Goal: Transaction & Acquisition: Purchase product/service

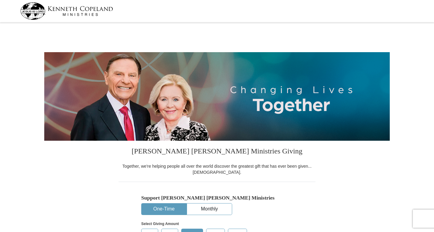
select select "TX"
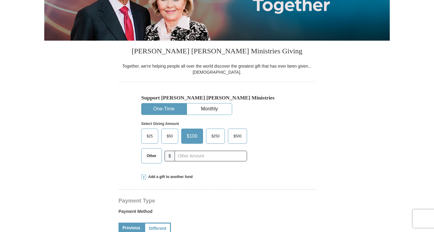
scroll to position [100, 0]
click at [149, 159] on span "Other" at bounding box center [152, 155] width 16 height 9
click at [0, 0] on input "Other" at bounding box center [0, 0] width 0 height 0
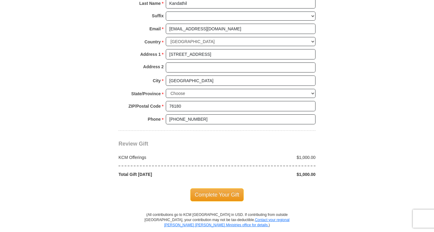
scroll to position [439, 0]
type input "1000"
click at [235, 199] on span "Complete Your Gift" at bounding box center [217, 194] width 54 height 13
